Goal: Task Accomplishment & Management: Use online tool/utility

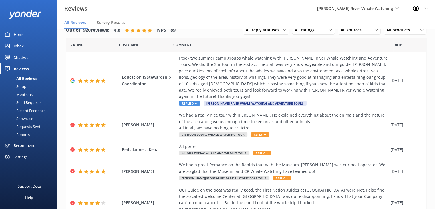
scroll to position [142, 0]
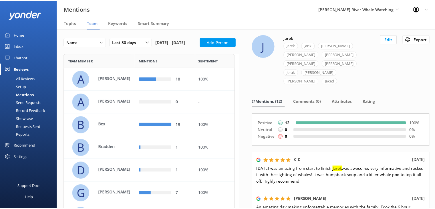
scroll to position [399, 169]
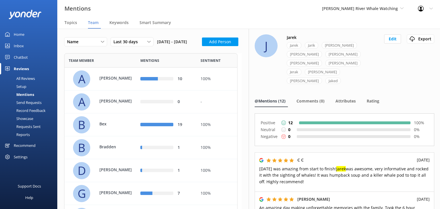
click at [18, 34] on div "Home" at bounding box center [19, 34] width 11 height 11
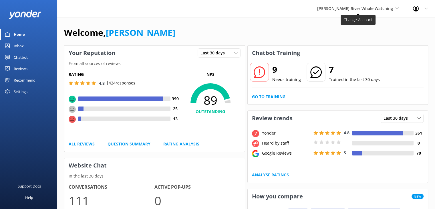
click at [348, 7] on span "[PERSON_NAME] River Whale Watching" at bounding box center [355, 8] width 76 height 5
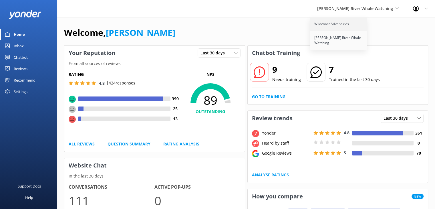
click at [345, 24] on link "Wildcoast Adventures" at bounding box center [338, 24] width 57 height 14
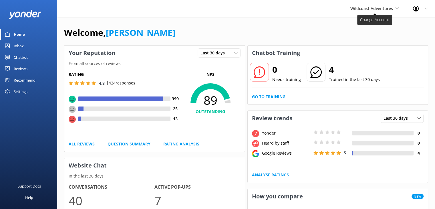
click at [378, 7] on span "Wildcoast Adventures" at bounding box center [372, 8] width 43 height 5
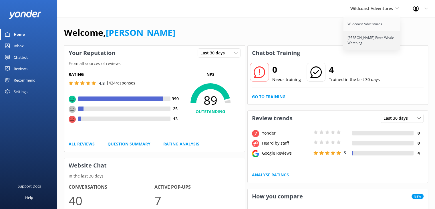
click at [357, 43] on link "[PERSON_NAME] River Whale Watching" at bounding box center [372, 40] width 57 height 19
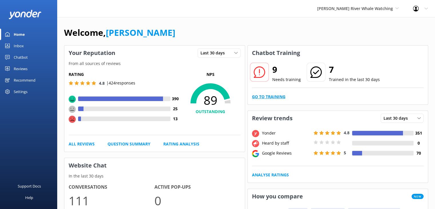
click at [261, 97] on link "Go to Training" at bounding box center [268, 97] width 33 height 6
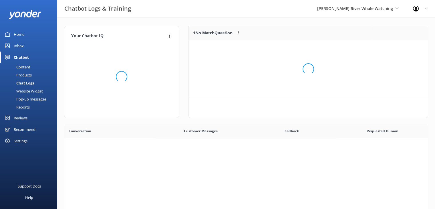
scroll to position [196, 360]
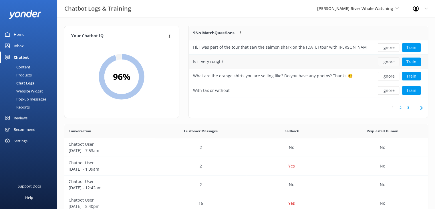
click at [388, 61] on button "Ignore" at bounding box center [388, 62] width 21 height 9
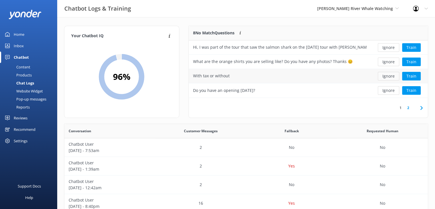
click at [389, 75] on button "Ignore" at bounding box center [388, 76] width 21 height 9
click at [390, 90] on button "Ignore" at bounding box center [388, 90] width 21 height 9
click at [392, 90] on button "Ignore" at bounding box center [388, 90] width 21 height 9
click at [389, 92] on button "Ignore" at bounding box center [388, 90] width 21 height 9
click at [416, 48] on button "Train" at bounding box center [412, 47] width 19 height 9
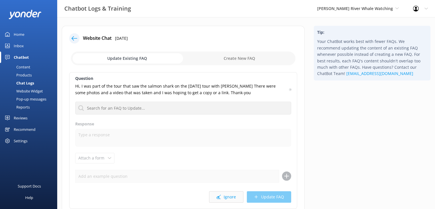
click at [223, 197] on button "Ignore" at bounding box center [226, 196] width 34 height 11
